Goal: Navigation & Orientation: Understand site structure

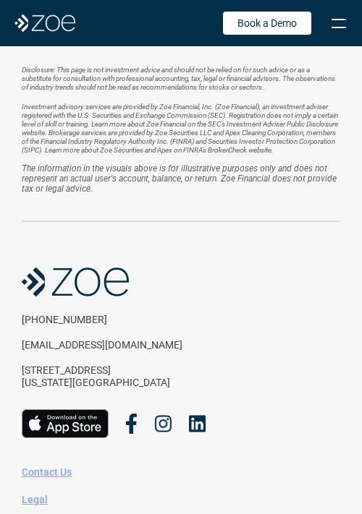
scroll to position [3214, 0]
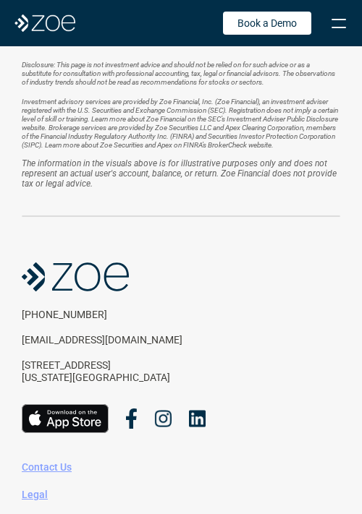
click at [336, 21] on div at bounding box center [339, 23] width 32 height 32
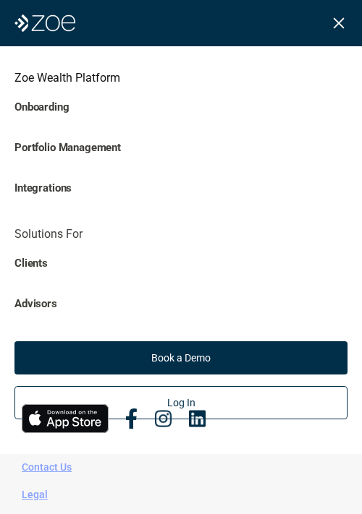
click at [47, 112] on p "Onboarding" at bounding box center [180, 107] width 333 height 17
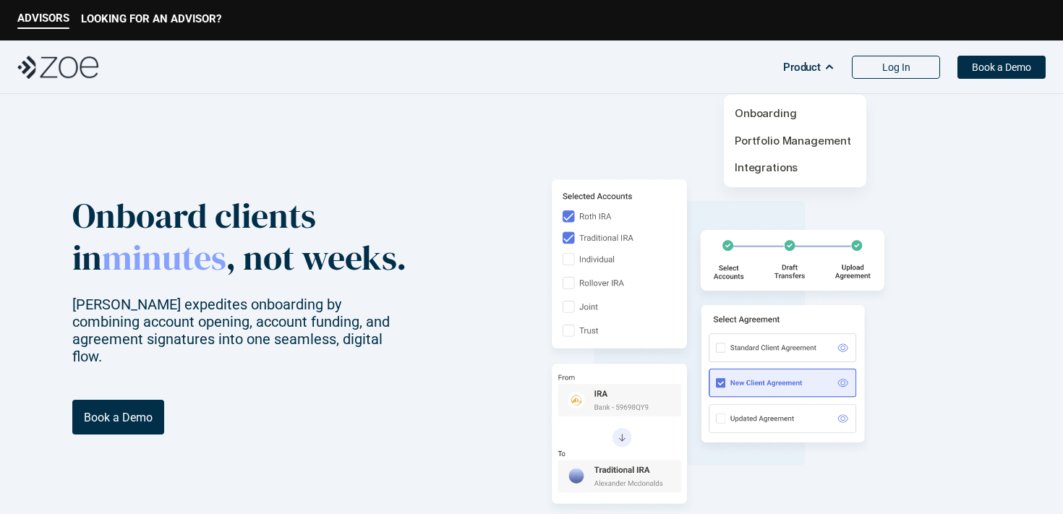
click at [820, 74] on p "Product" at bounding box center [802, 67] width 38 height 22
click at [784, 136] on link "Portfolio Management" at bounding box center [793, 141] width 116 height 14
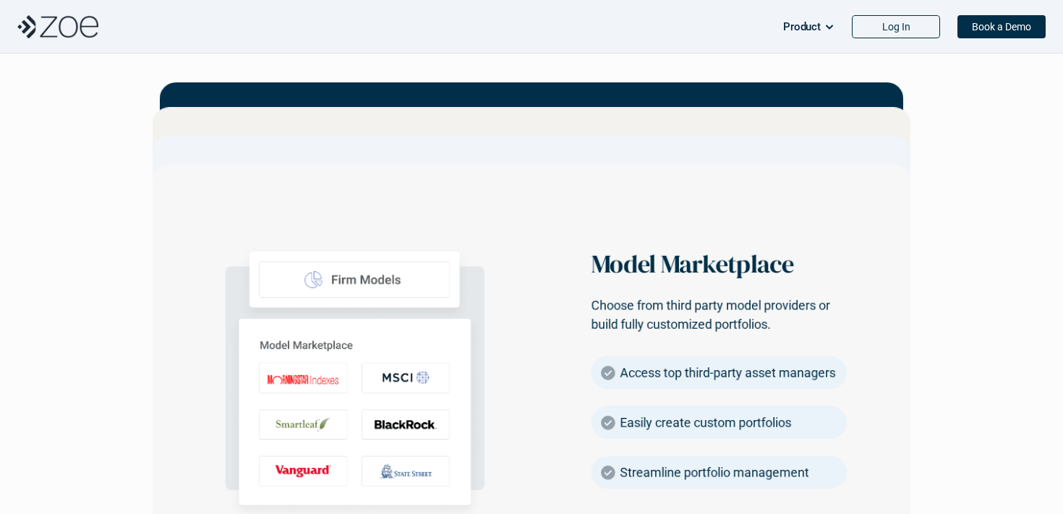
scroll to position [2083, 0]
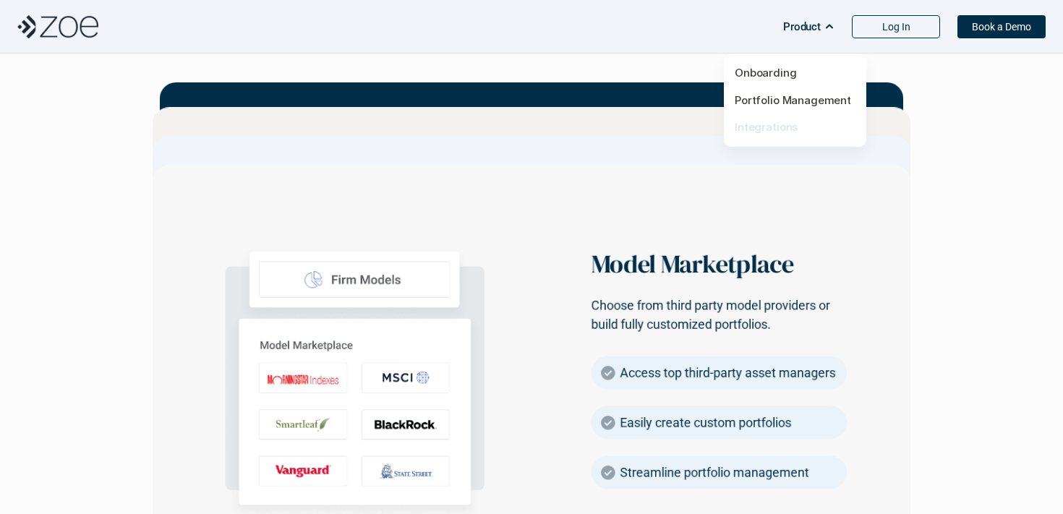
click at [790, 128] on link "Integrations" at bounding box center [766, 127] width 63 height 14
